Goal: Task Accomplishment & Management: Complete application form

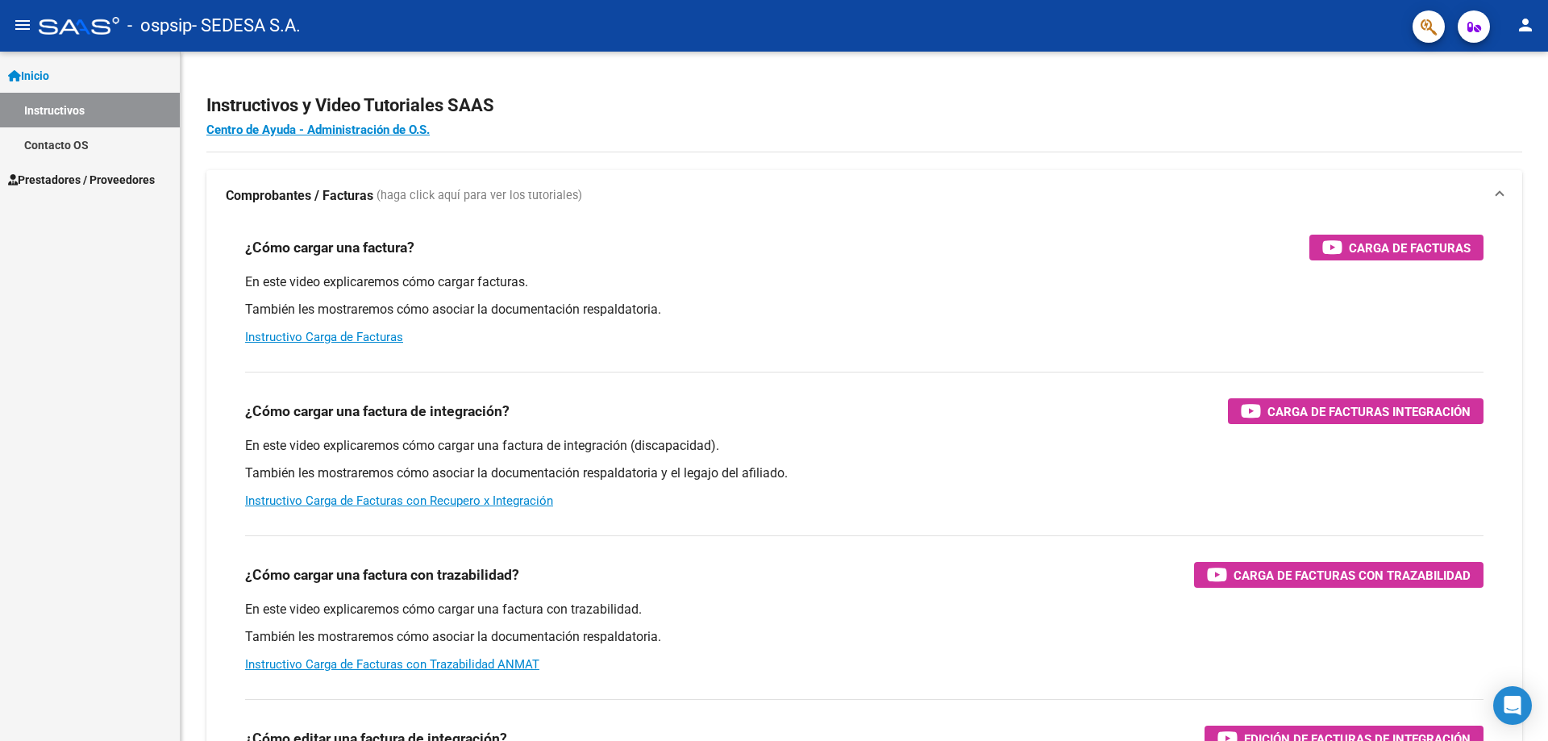
click at [88, 181] on span "Prestadores / Proveedores" at bounding box center [81, 180] width 147 height 18
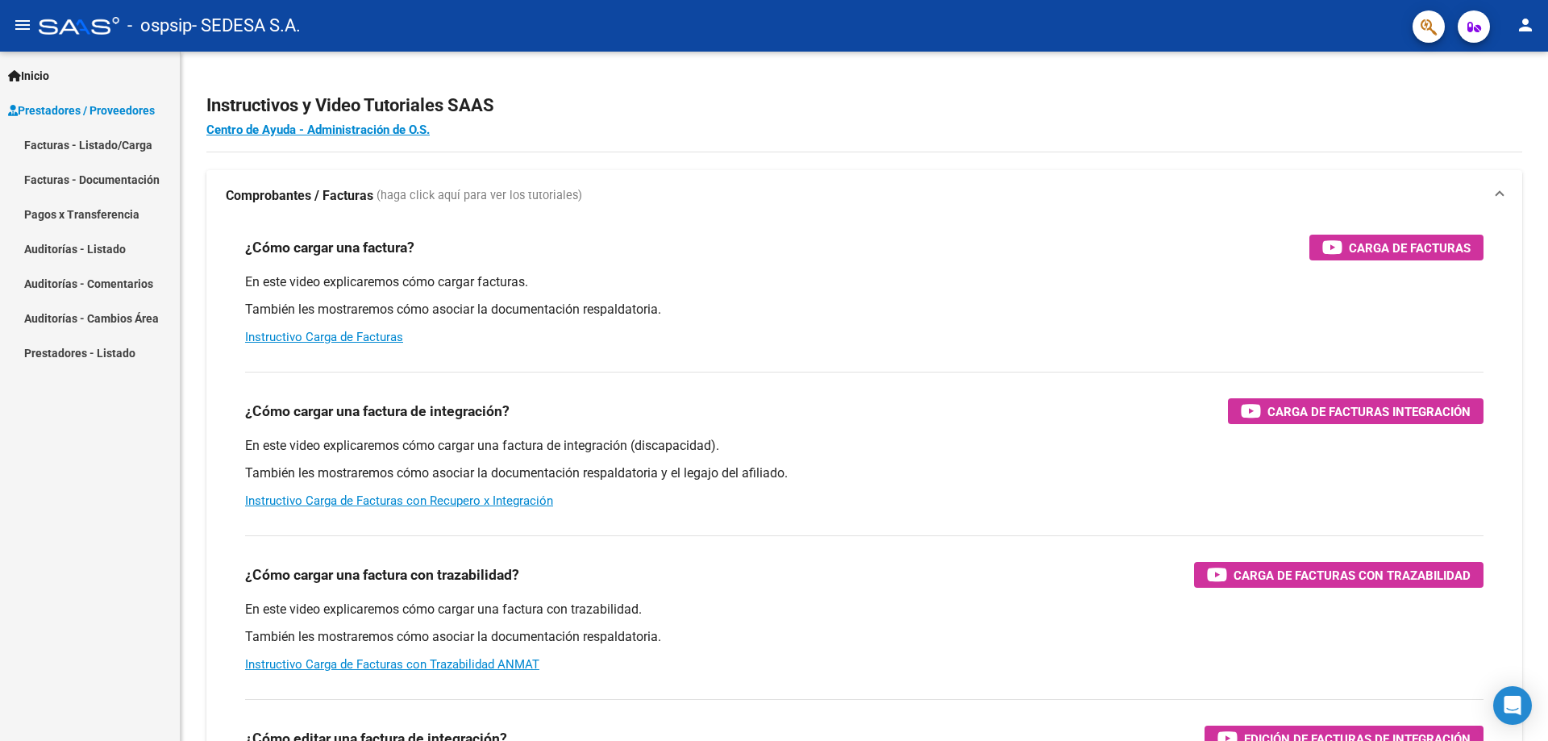
click at [131, 144] on link "Facturas - Listado/Carga" at bounding box center [90, 144] width 180 height 35
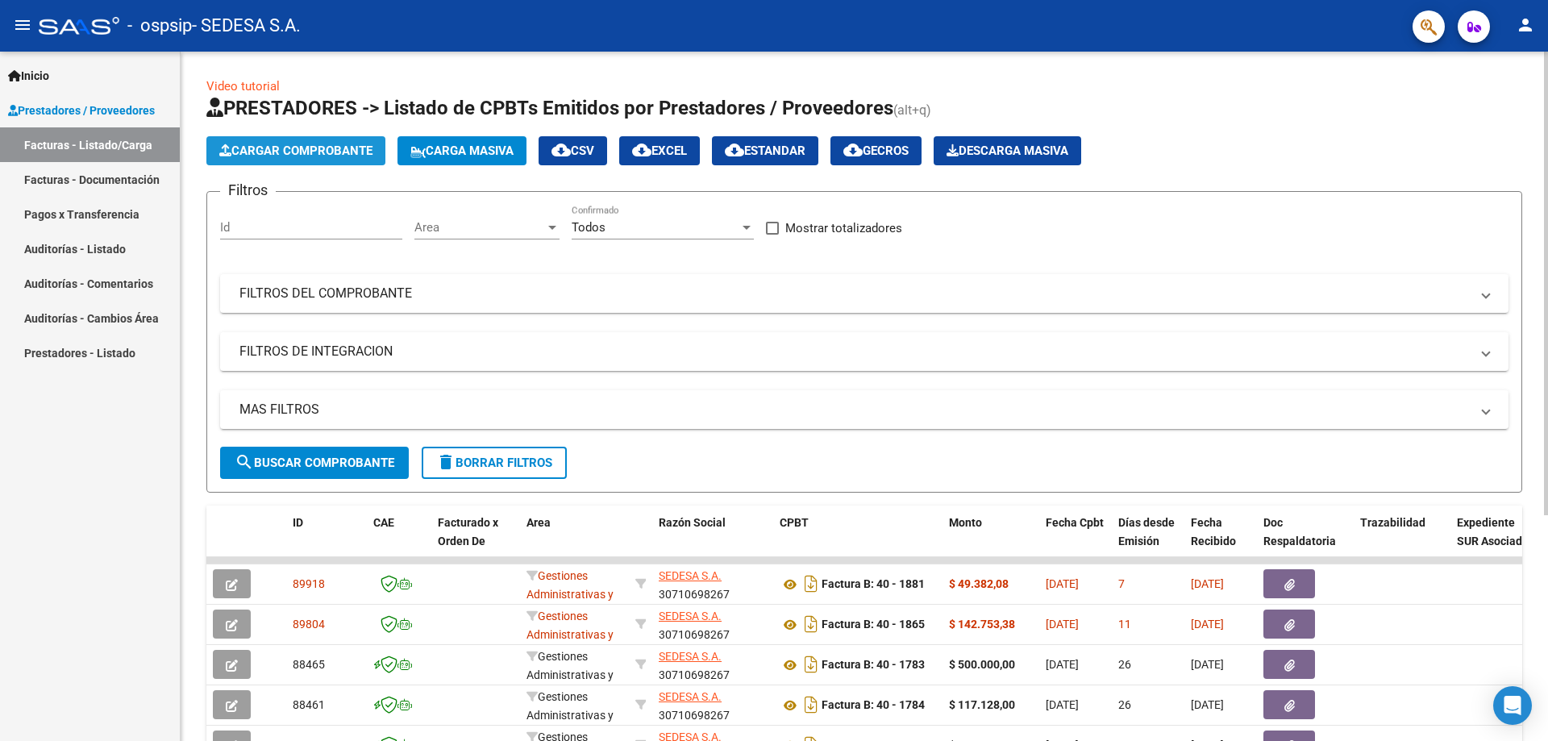
click at [308, 144] on span "Cargar Comprobante" at bounding box center [295, 151] width 153 height 15
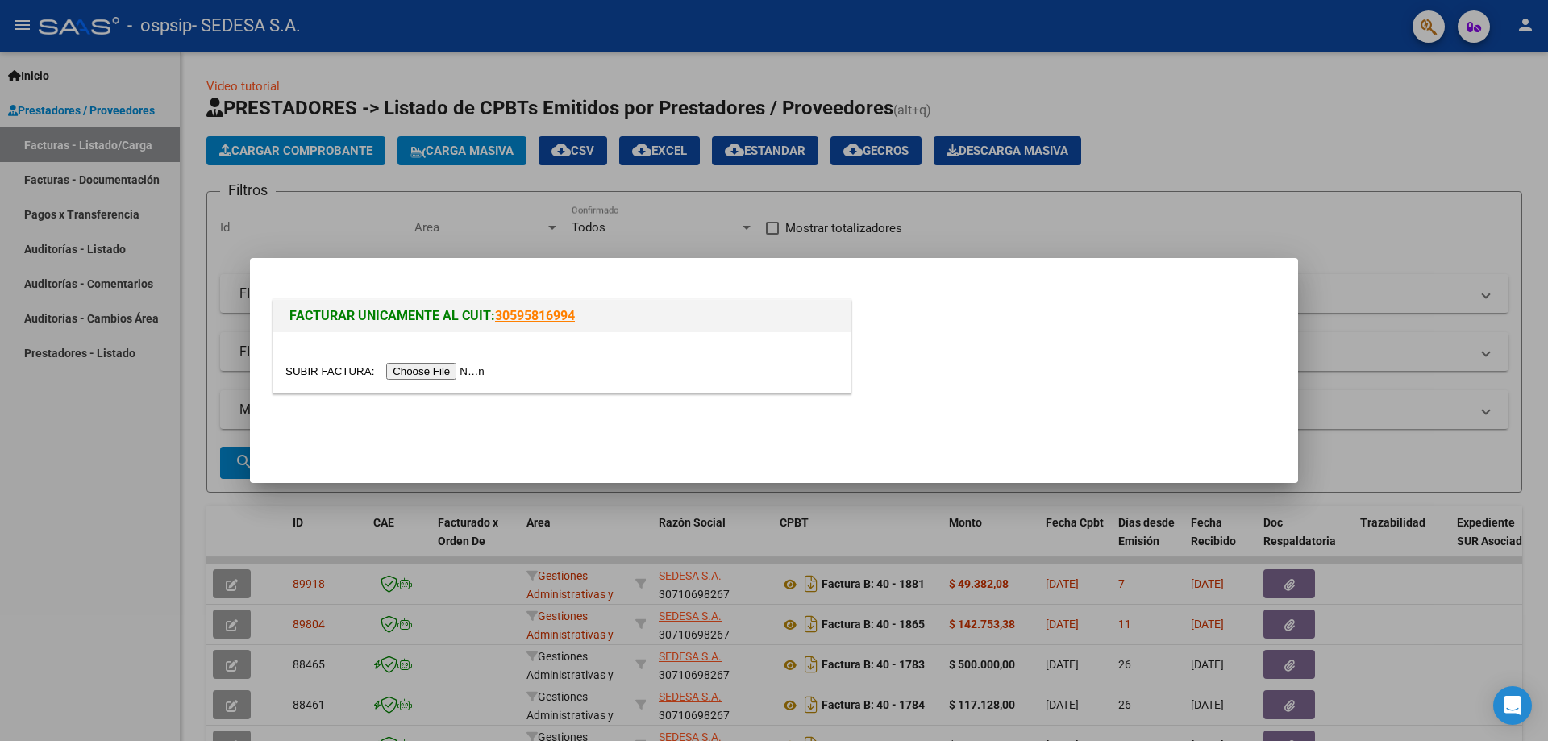
click at [417, 371] on input "file" at bounding box center [387, 371] width 204 height 17
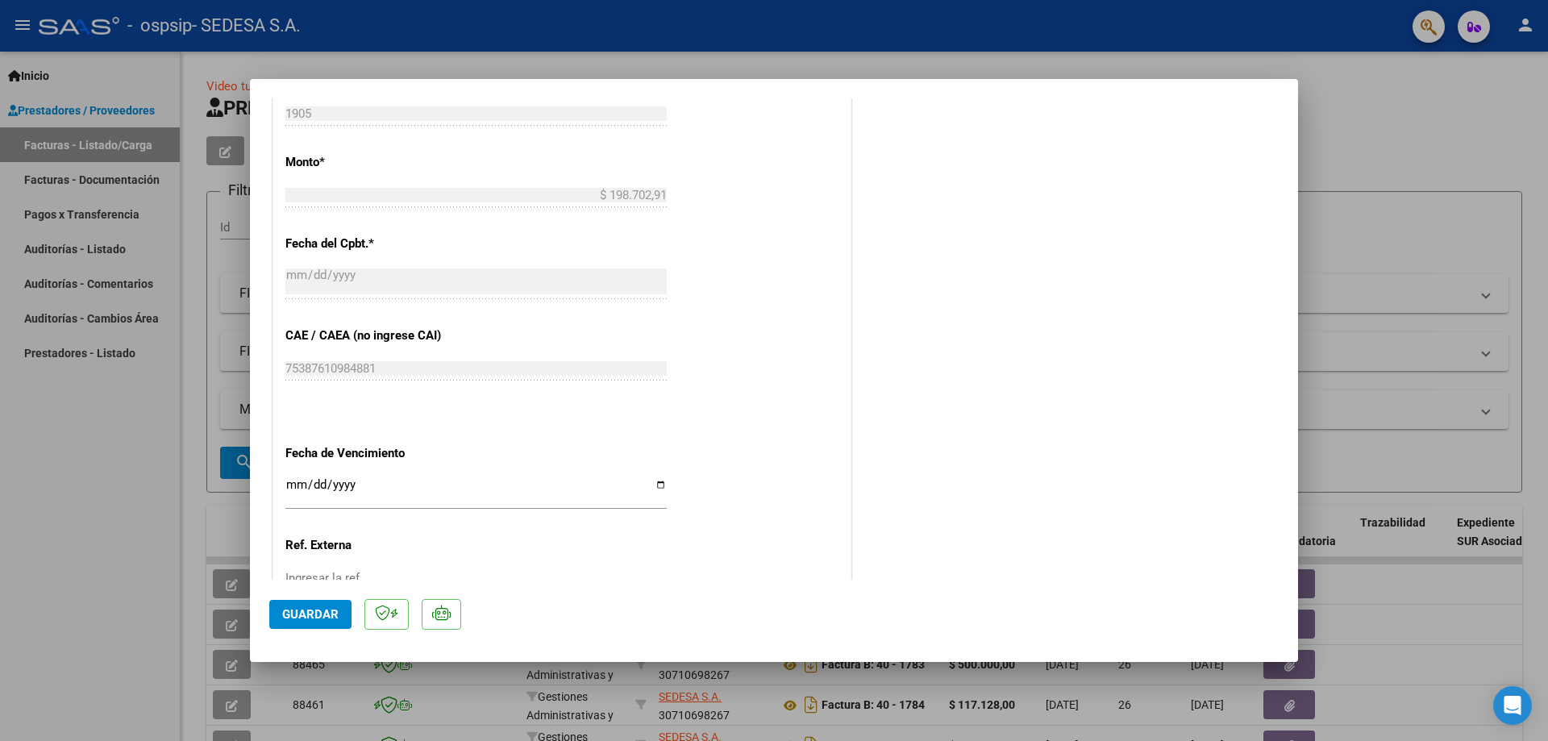
scroll to position [688, 0]
click at [652, 479] on input "Ingresar la fecha" at bounding box center [475, 486] width 381 height 26
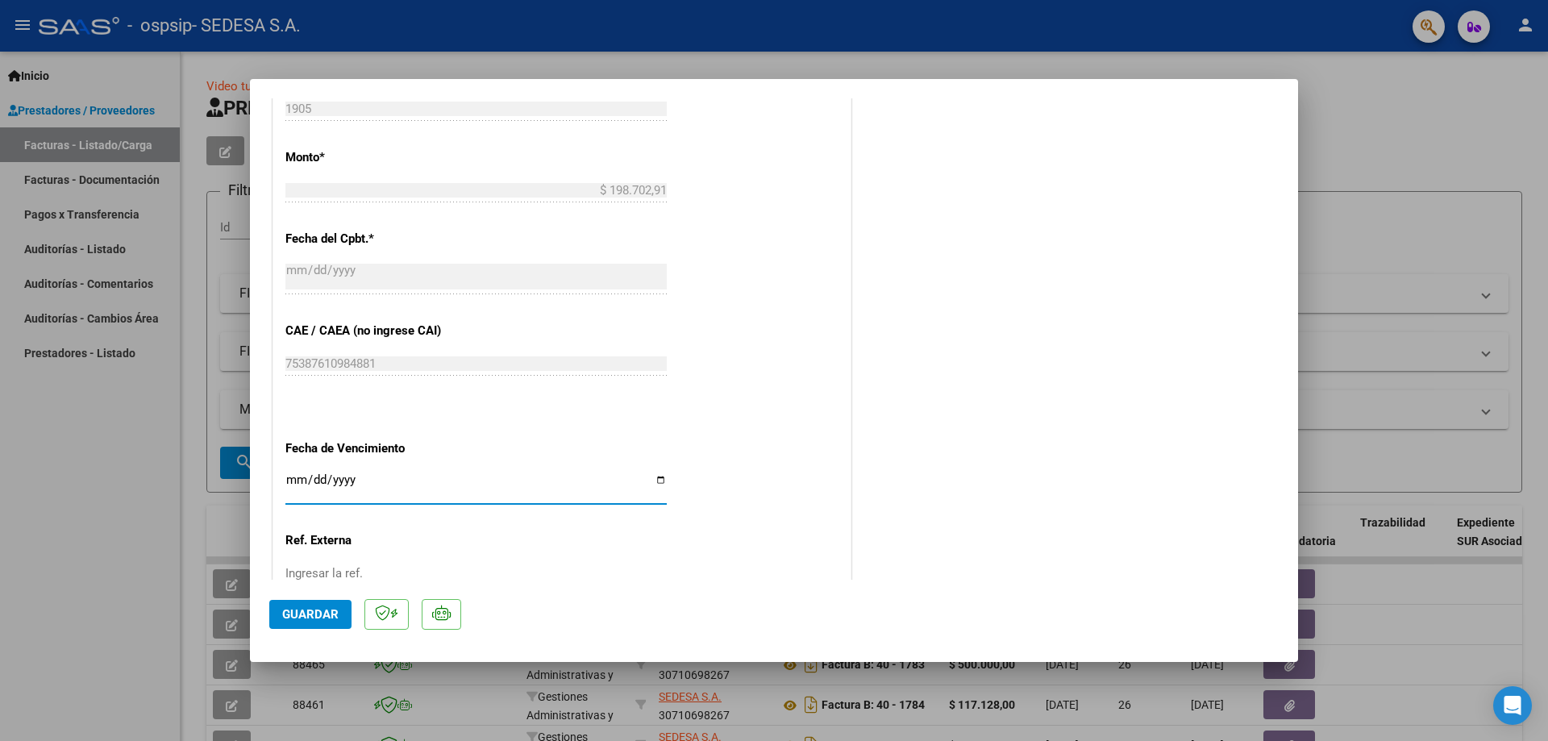
type input "[DATE]"
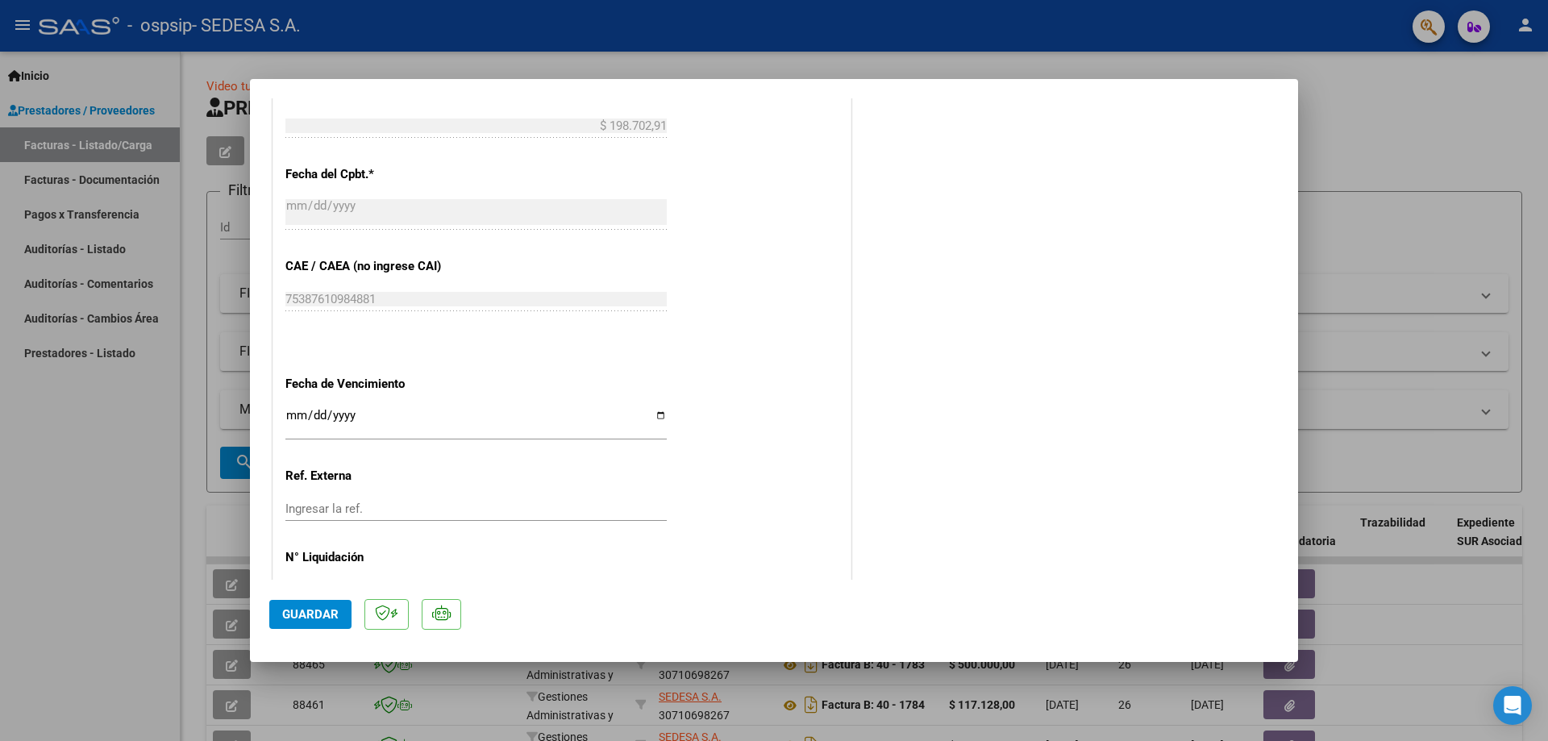
scroll to position [806, 0]
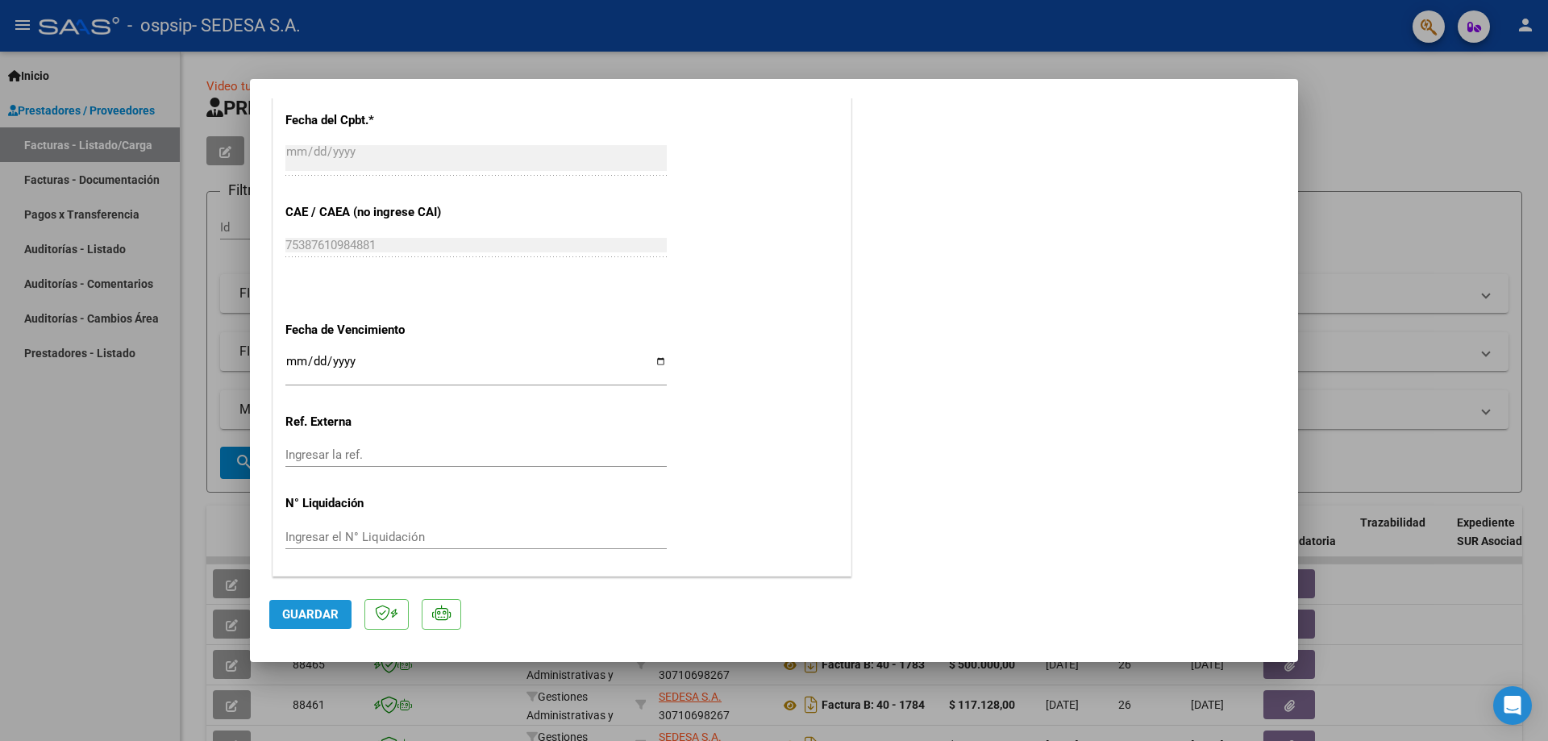
click at [319, 618] on span "Guardar" at bounding box center [310, 614] width 56 height 15
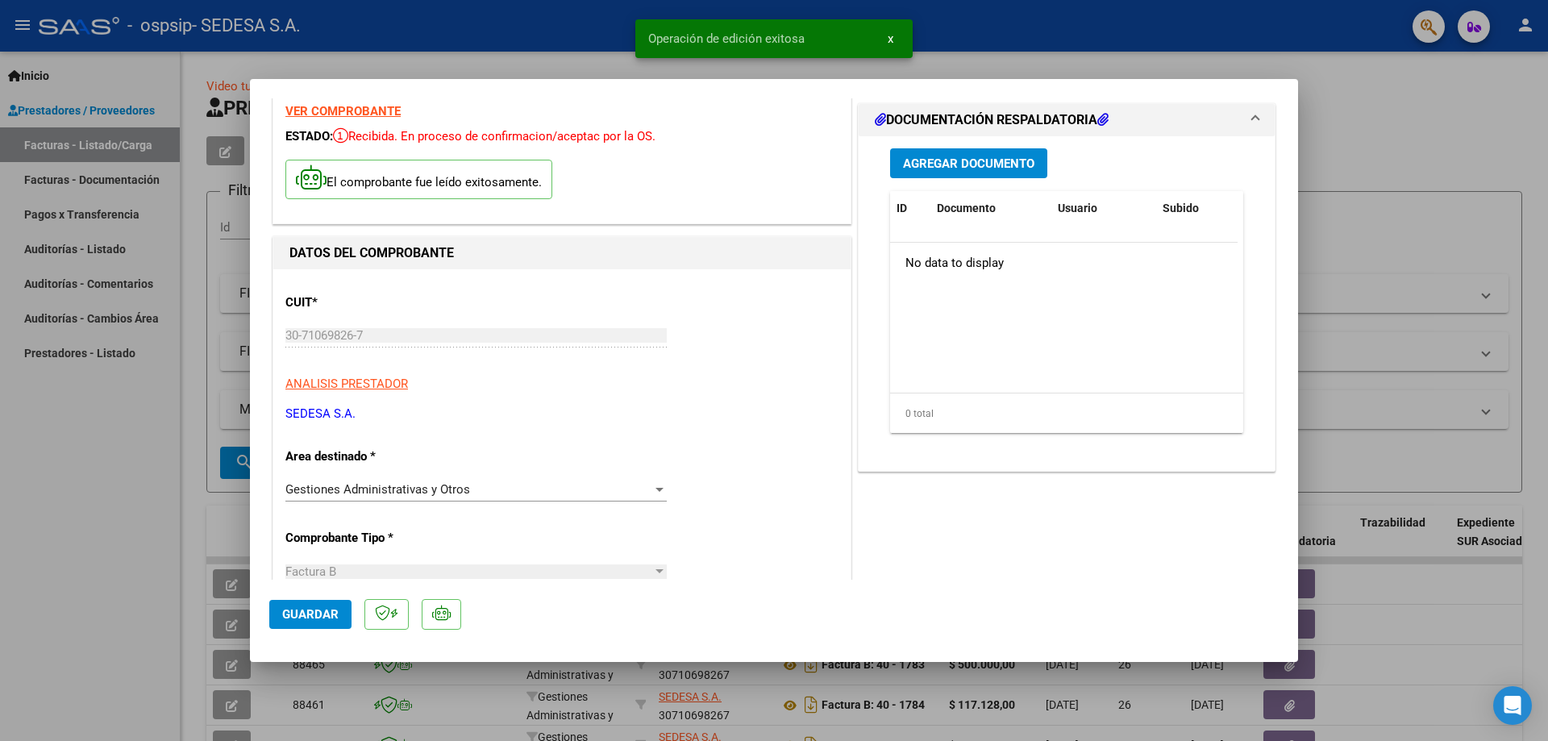
scroll to position [0, 0]
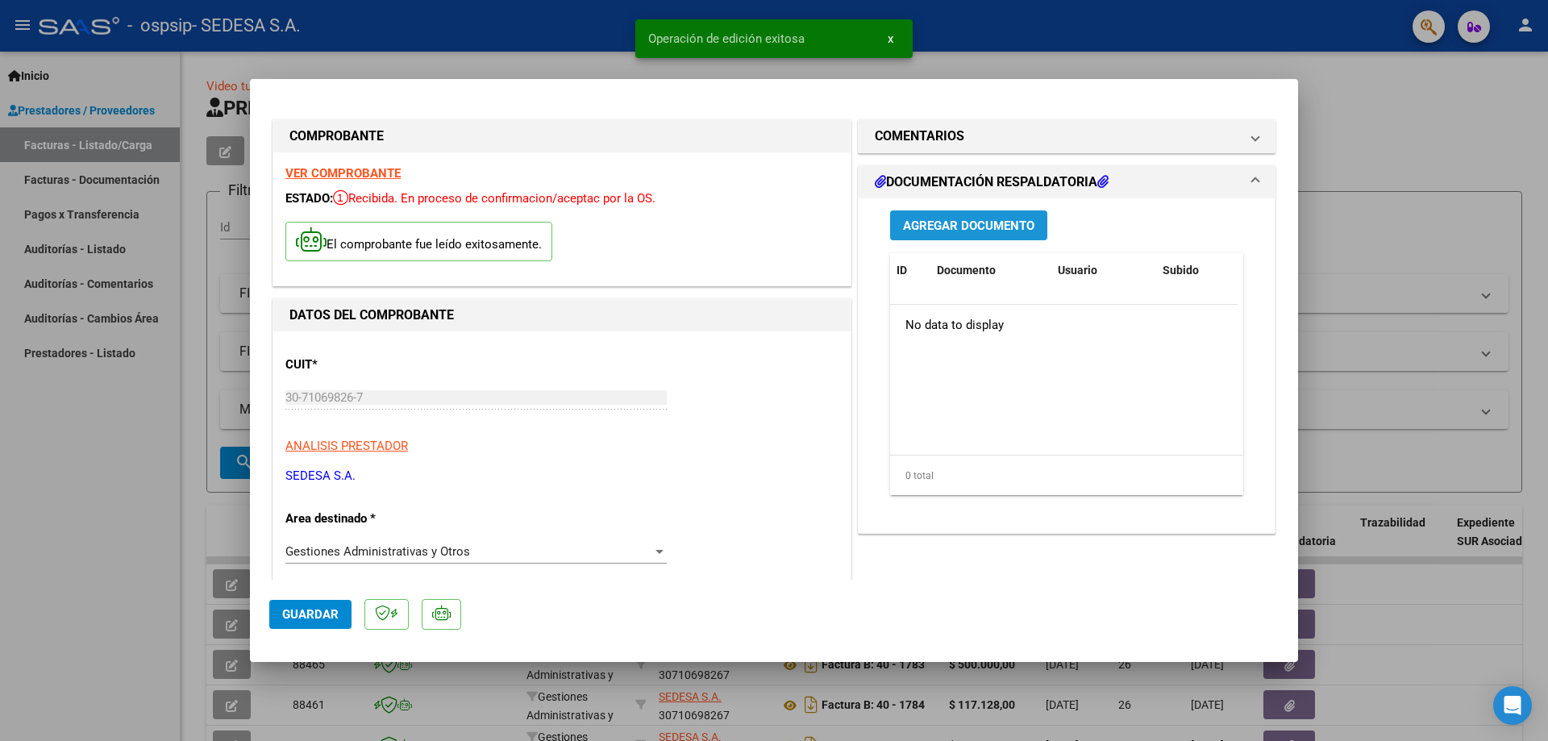
click at [922, 232] on span "Agregar Documento" at bounding box center [968, 225] width 131 height 15
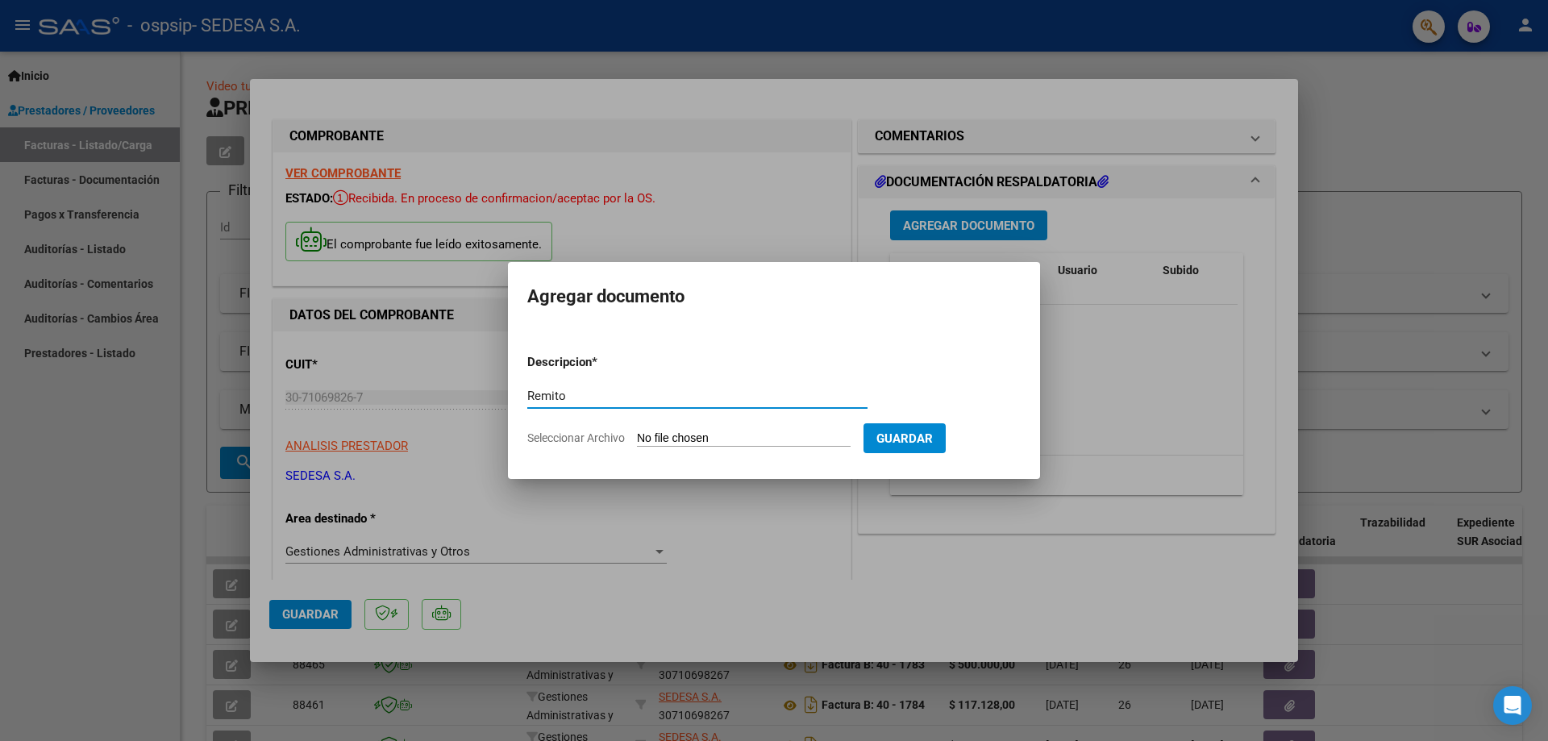
type input "Remito"
click at [655, 439] on input "Seleccionar Archivo" at bounding box center [744, 438] width 214 height 15
type input "C:\fakepath\RTO 138428.pdf"
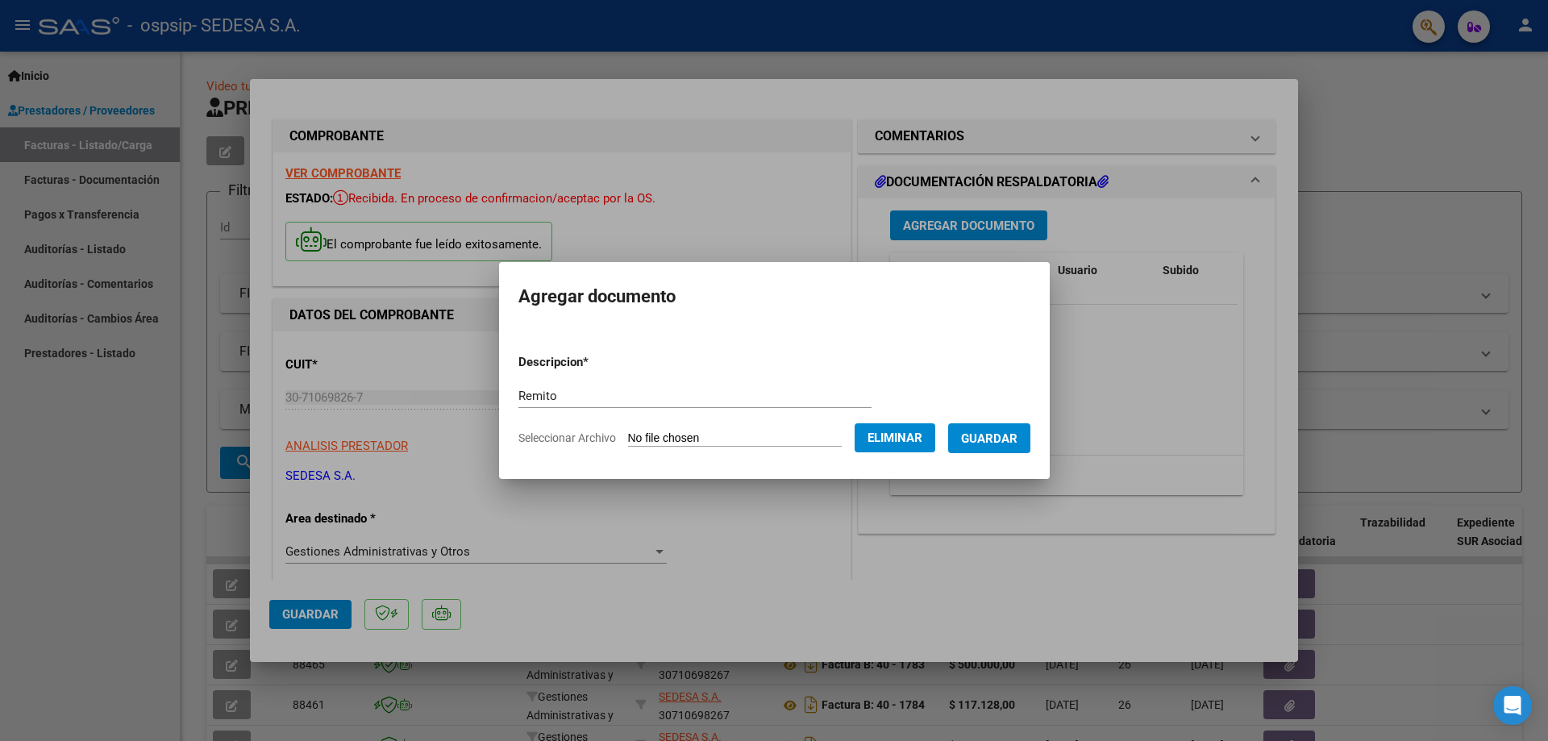
click at [1014, 437] on span "Guardar" at bounding box center [989, 438] width 56 height 15
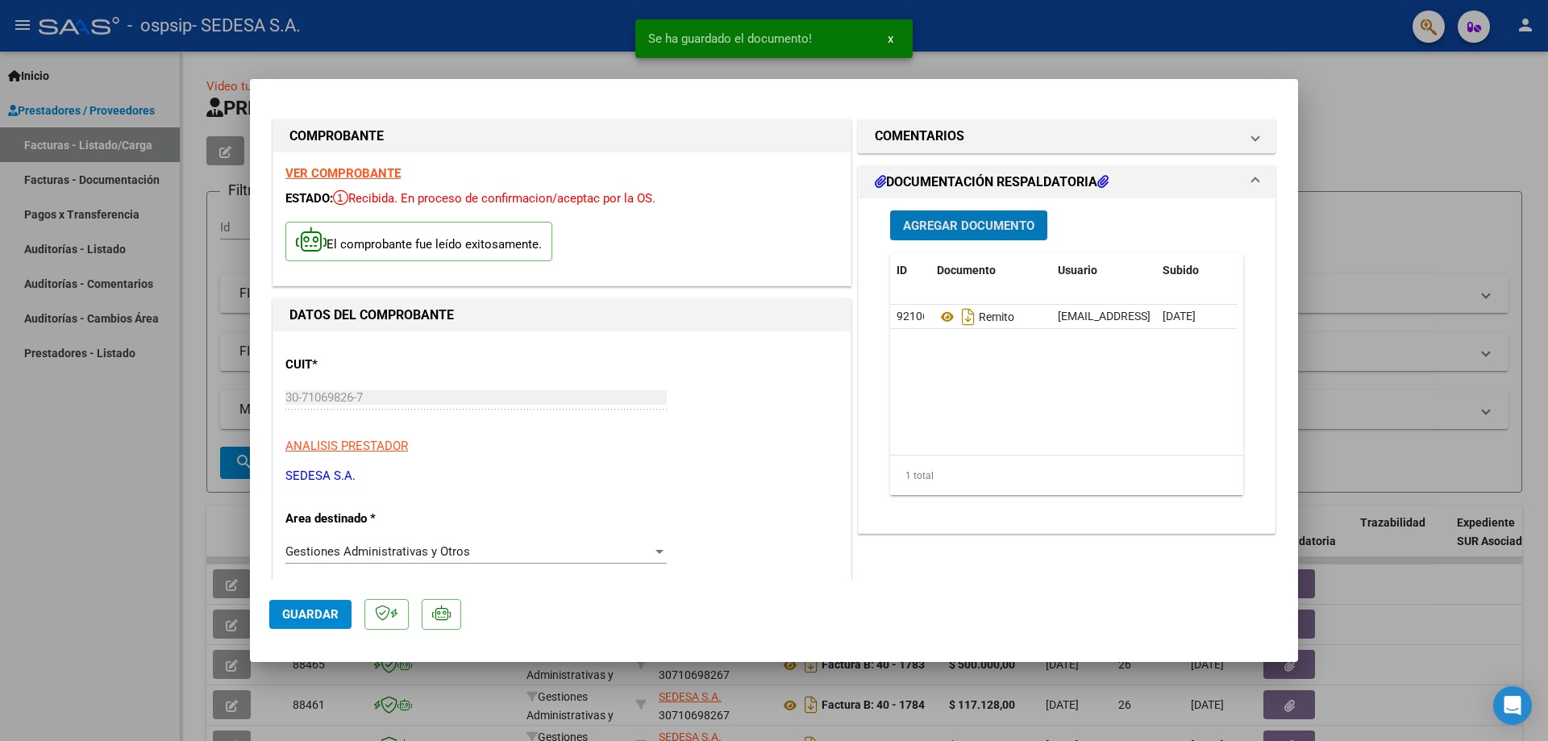
click at [987, 228] on span "Agregar Documento" at bounding box center [968, 225] width 131 height 15
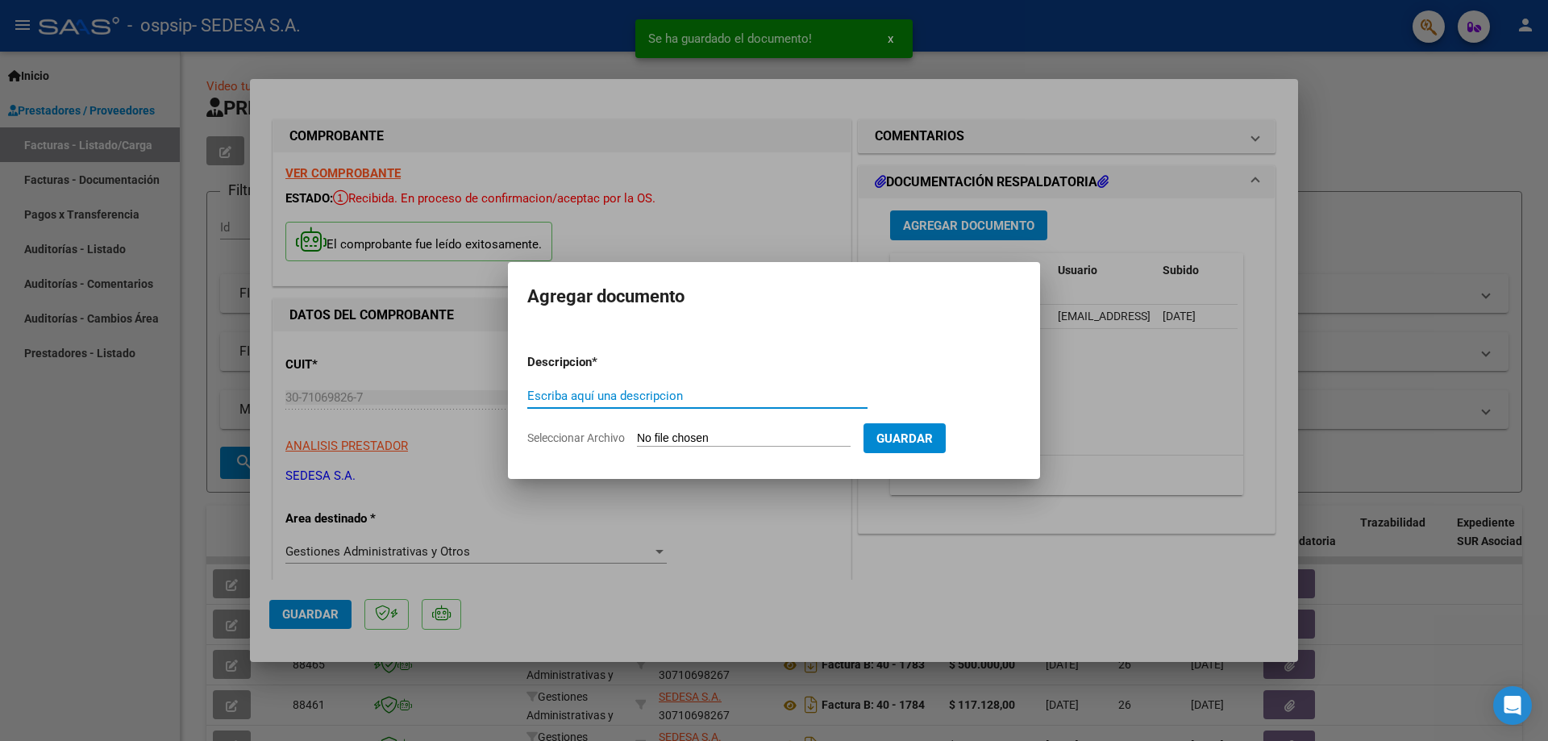
click at [598, 390] on input "Escriba aquí una descripcion" at bounding box center [697, 396] width 340 height 15
type input "Orden de compra"
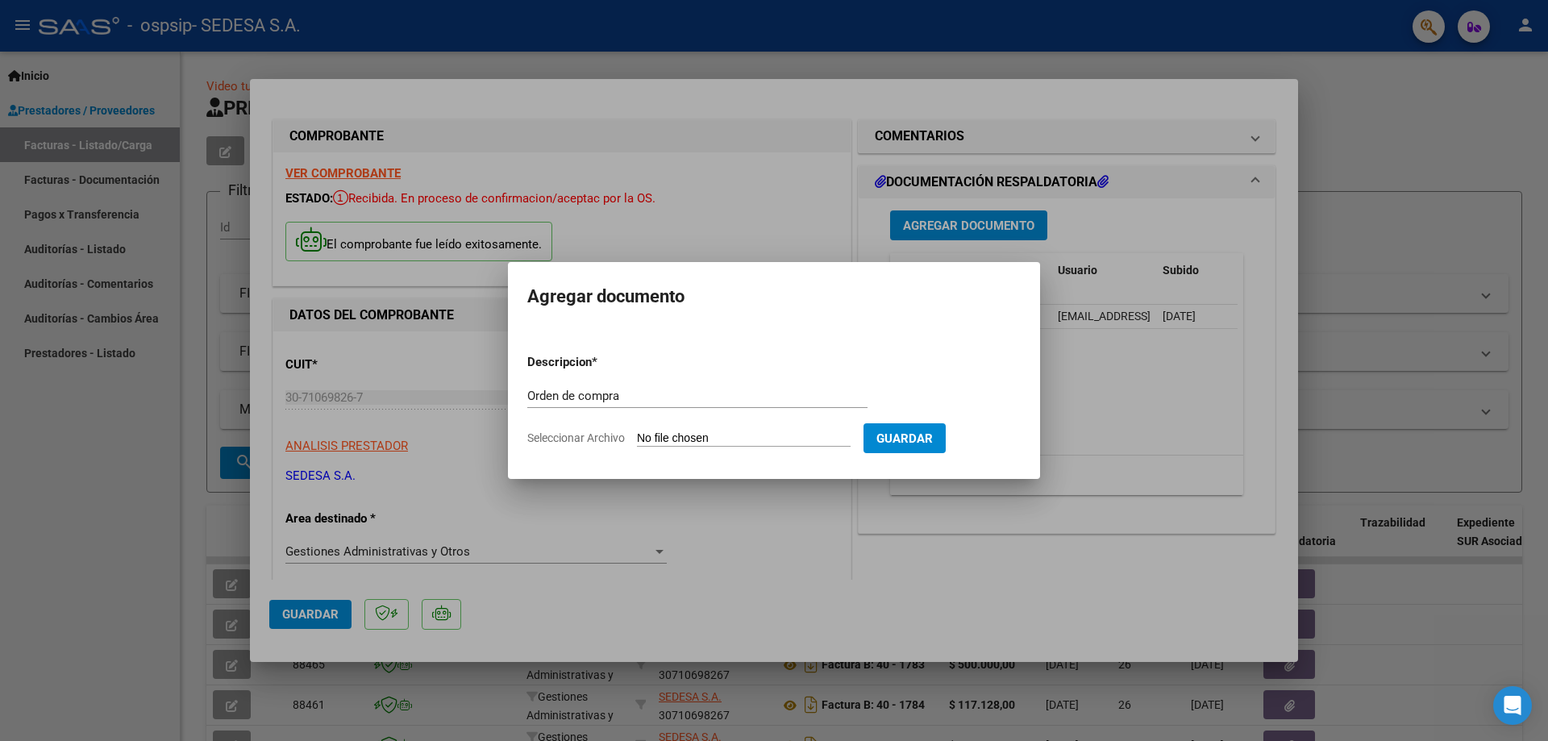
click at [604, 434] on span "Seleccionar Archivo" at bounding box center [576, 437] width 98 height 13
click at [637, 434] on input "Seleccionar Archivo" at bounding box center [744, 438] width 214 height 15
type input "C:\fakepath\OV-129301.pdf"
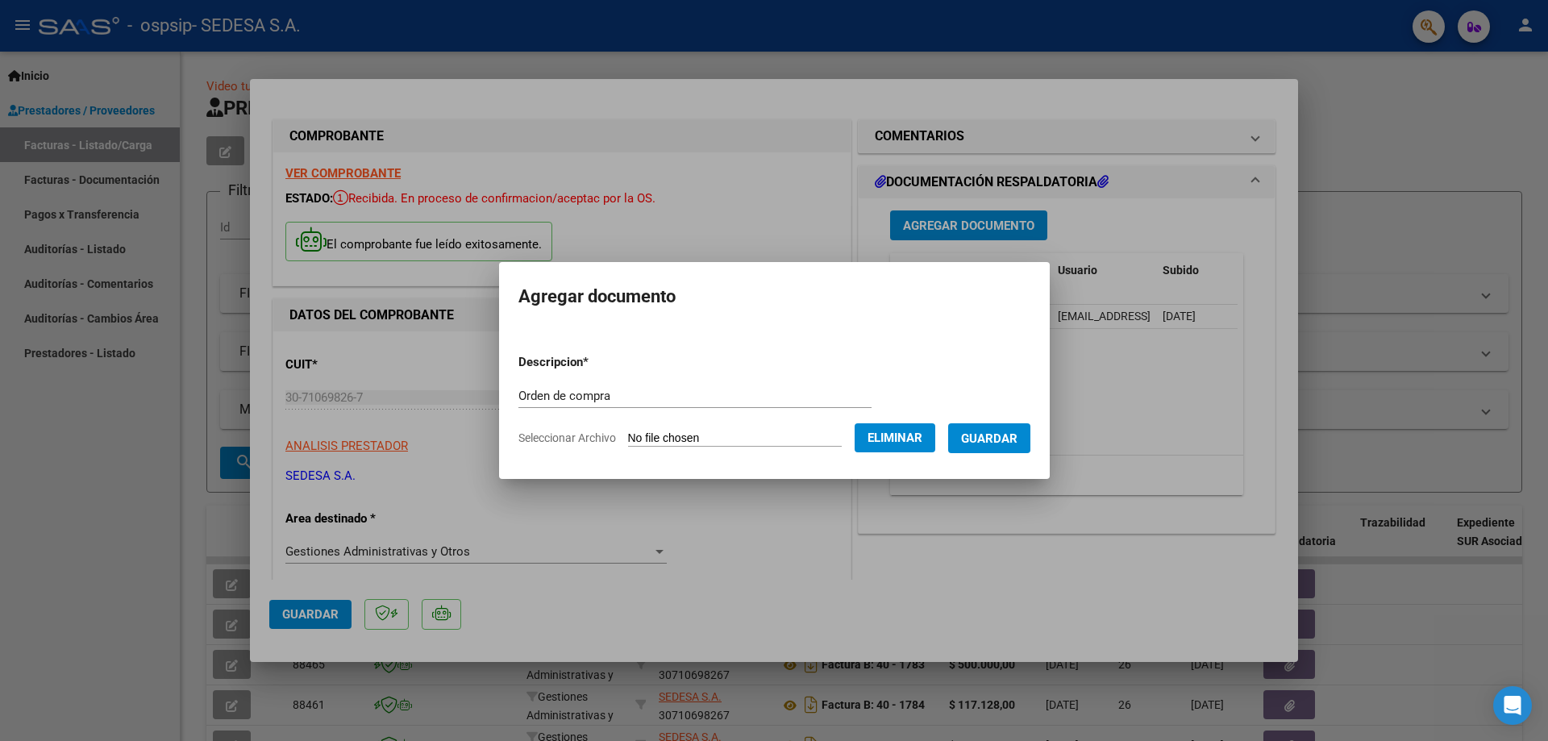
click at [993, 436] on span "Guardar" at bounding box center [989, 438] width 56 height 15
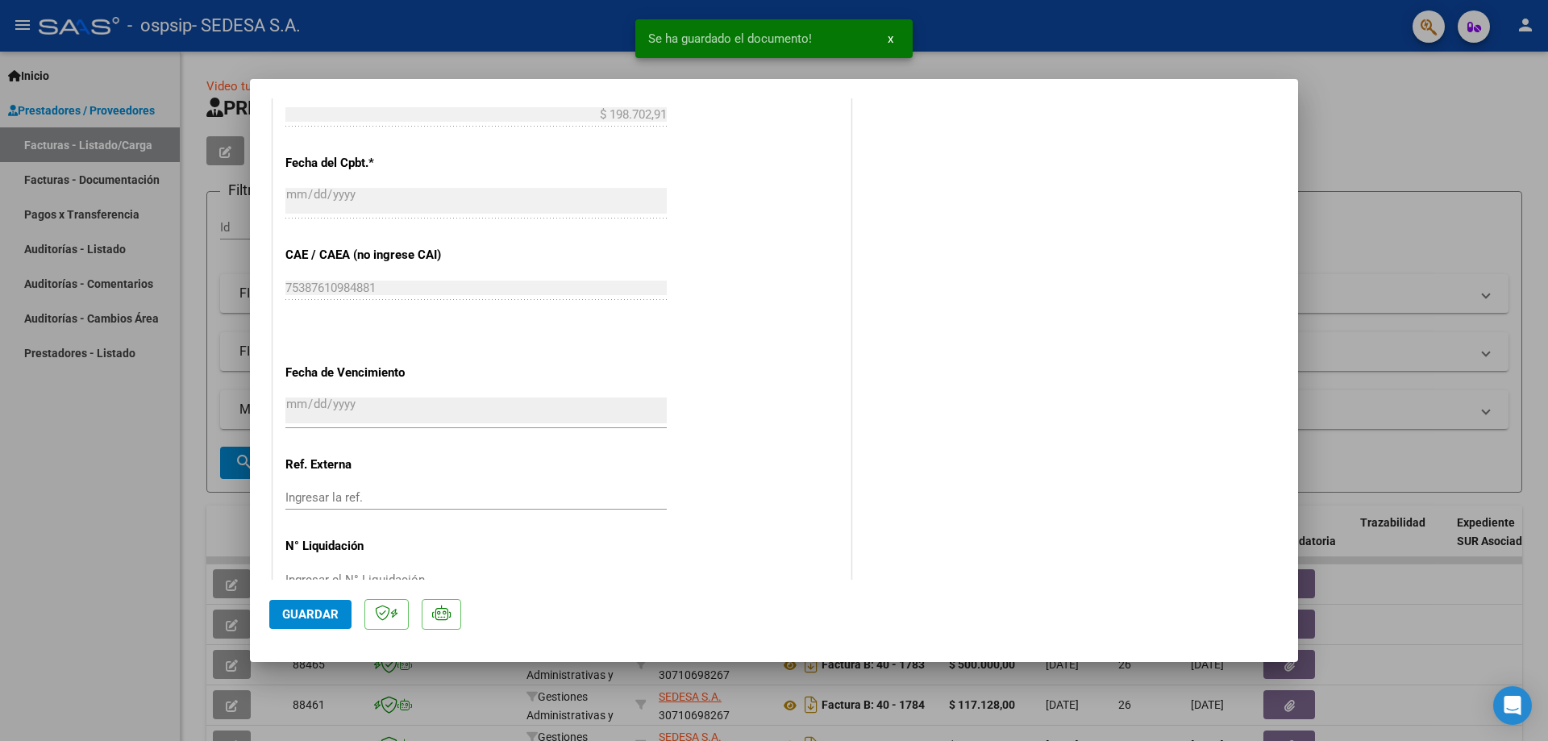
scroll to position [806, 0]
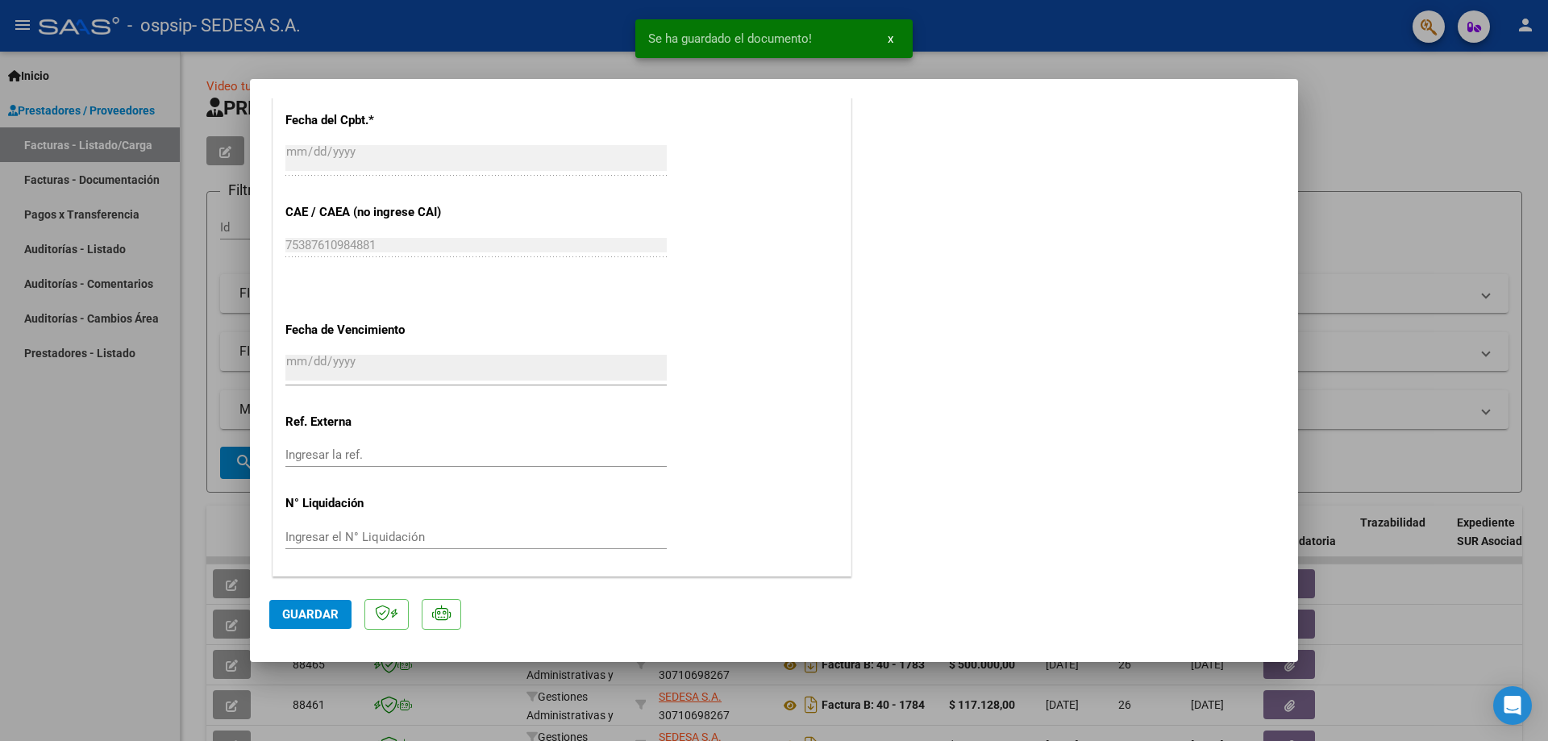
click at [291, 612] on span "Guardar" at bounding box center [310, 614] width 56 height 15
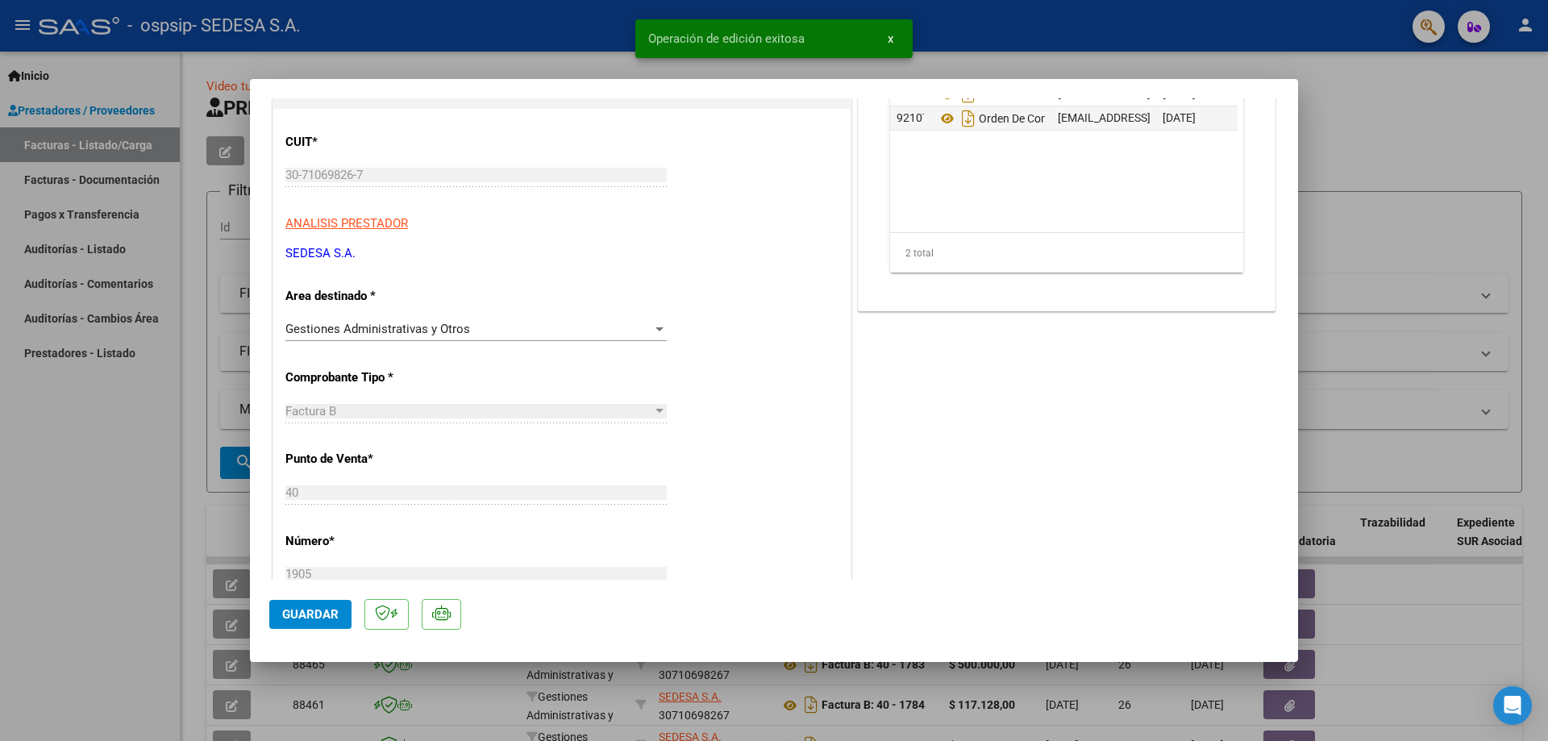
scroll to position [0, 0]
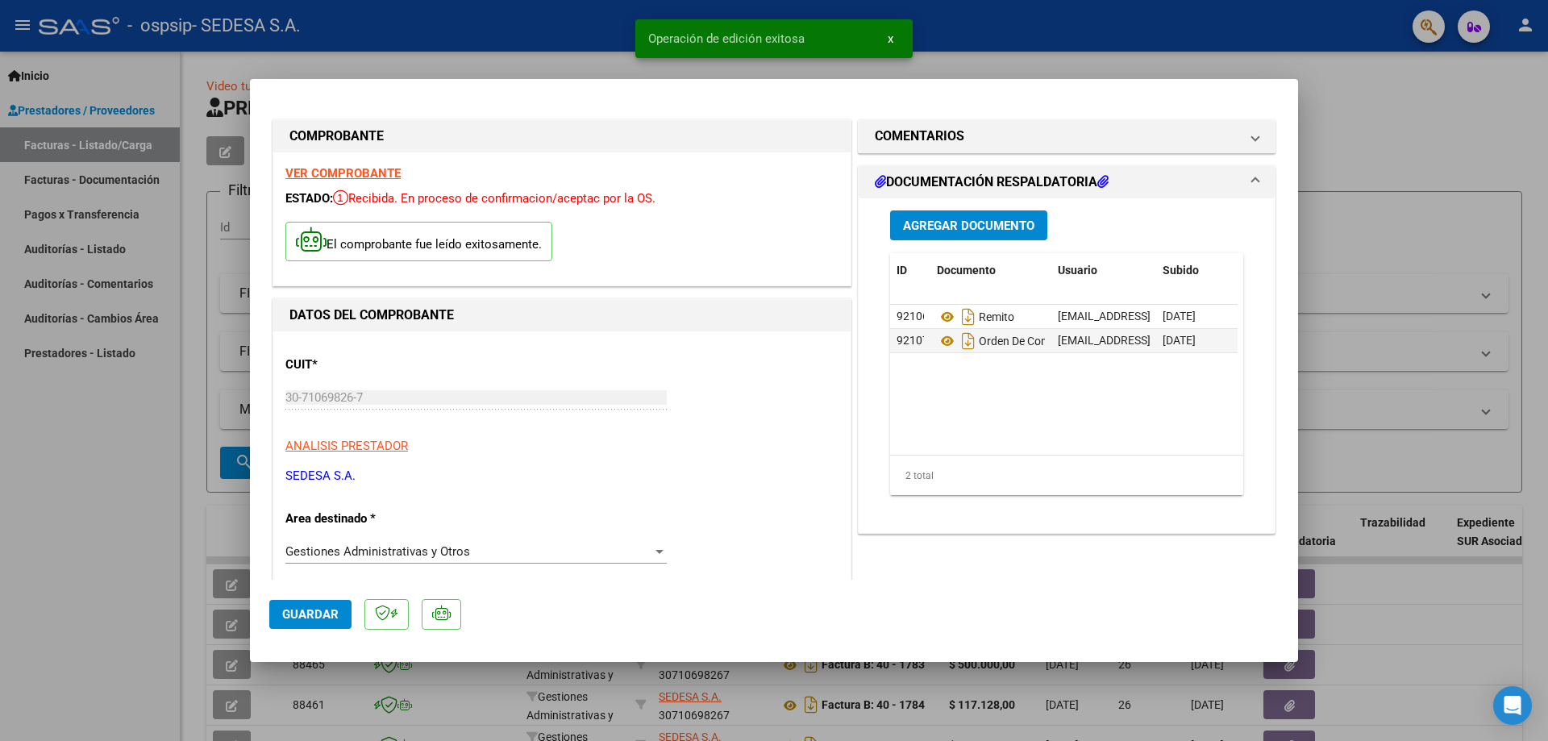
click at [1547, 526] on div at bounding box center [774, 370] width 1548 height 741
type input "$ 0,00"
